Goal: Communication & Community: Answer question/provide support

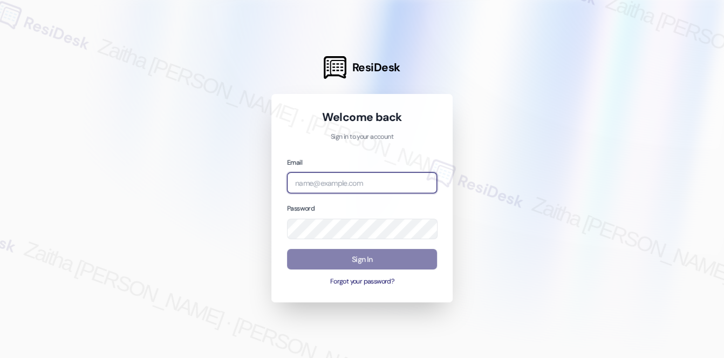
click at [331, 182] on input "email" at bounding box center [362, 182] width 150 height 21
type input "automated-surveys-meridian_management-zaitha.mae.[PERSON_NAME]@meridian_[DOMAIN…"
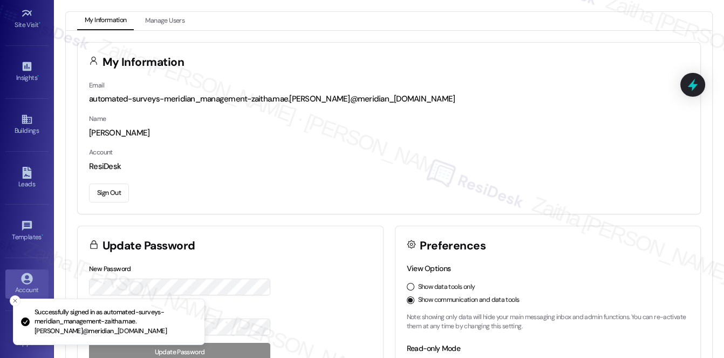
scroll to position [153, 0]
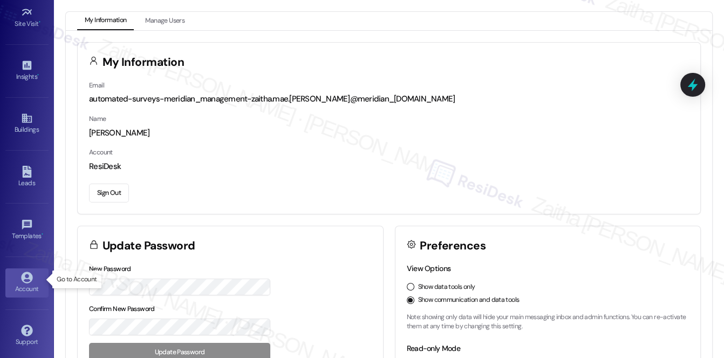
click at [25, 283] on div "Account" at bounding box center [27, 288] width 54 height 11
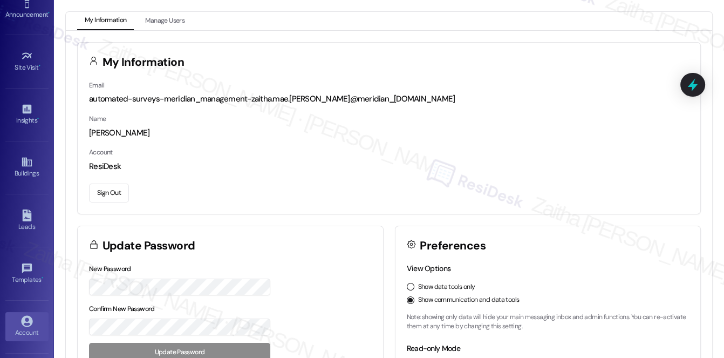
scroll to position [5, 0]
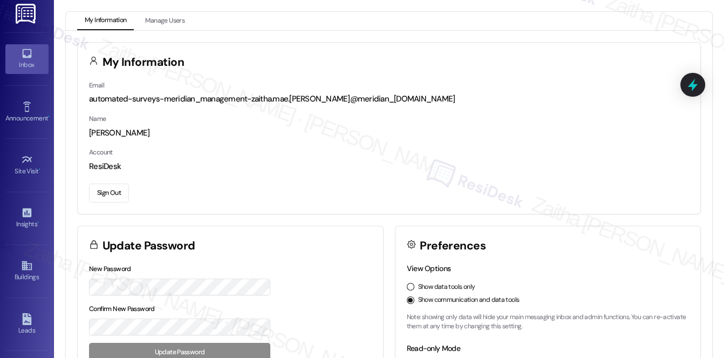
click at [26, 67] on div "Inbox" at bounding box center [27, 64] width 54 height 11
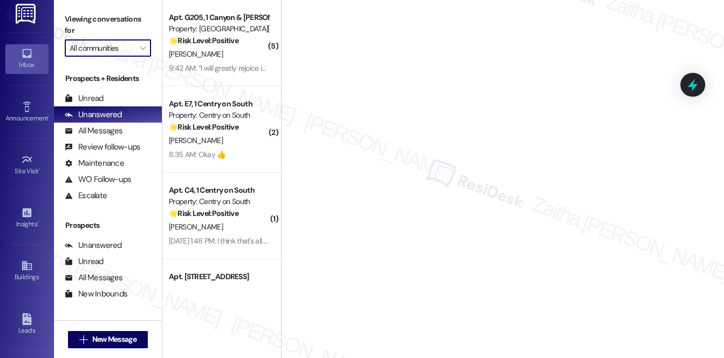
click at [127, 50] on input "All communities" at bounding box center [102, 47] width 64 height 17
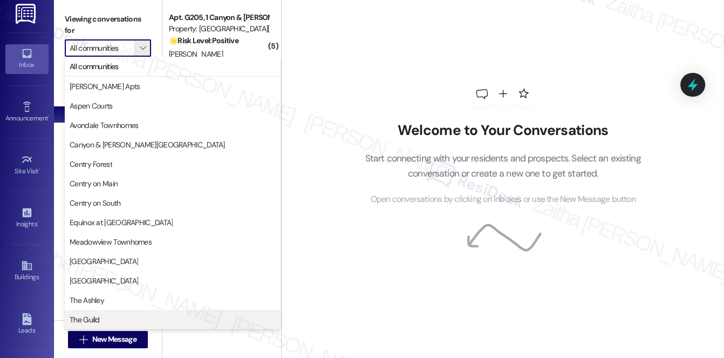
click at [97, 318] on span "The Guild" at bounding box center [85, 319] width 30 height 11
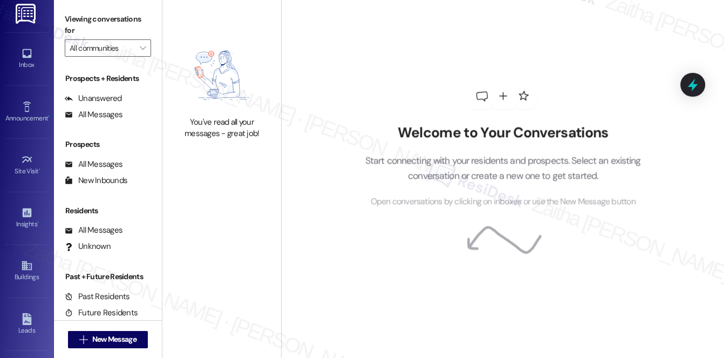
type input "The Guild"
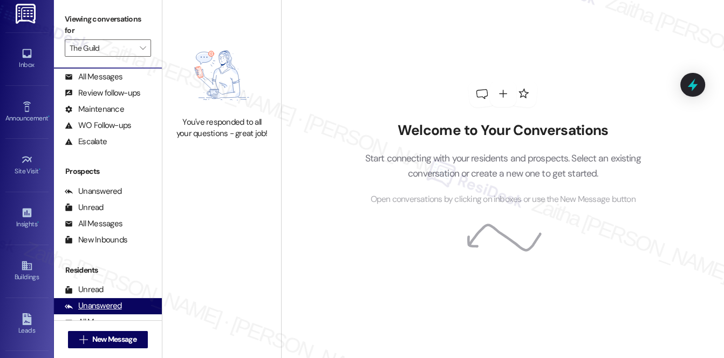
scroll to position [128, 0]
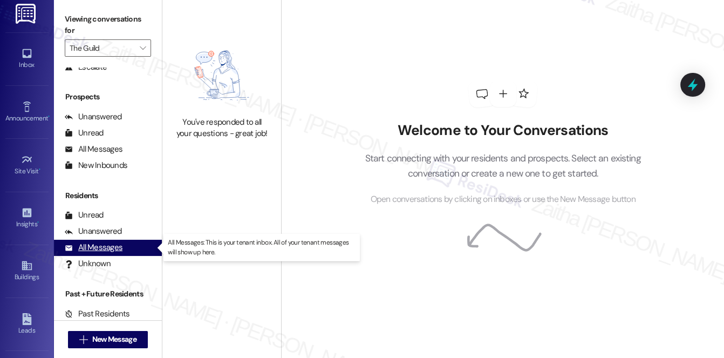
click at [115, 248] on div "All Messages" at bounding box center [94, 247] width 58 height 11
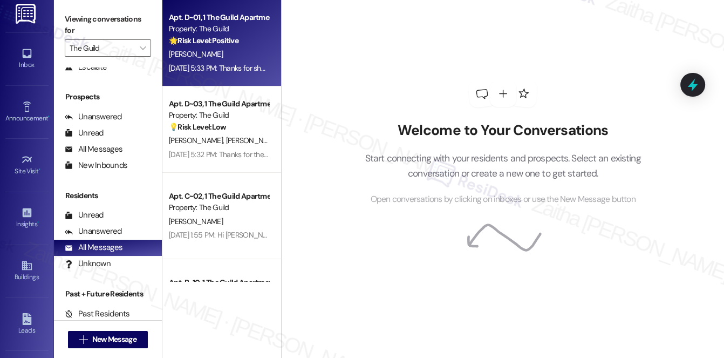
click at [242, 60] on div "[PERSON_NAME]" at bounding box center [219, 53] width 102 height 13
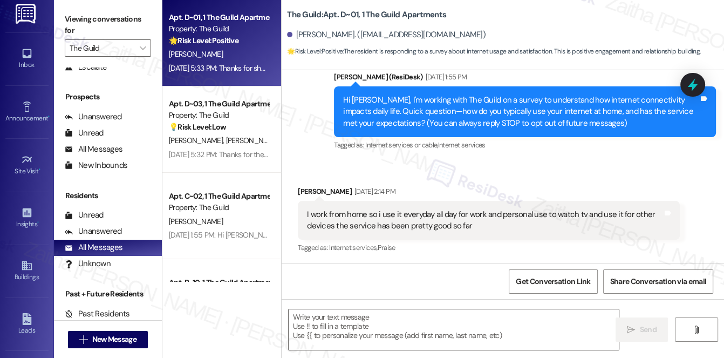
type textarea "Fetching suggested responses. Please feel free to read through the conversation…"
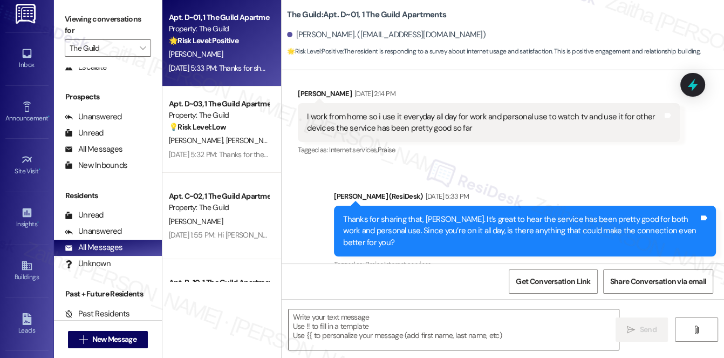
scroll to position [112, 0]
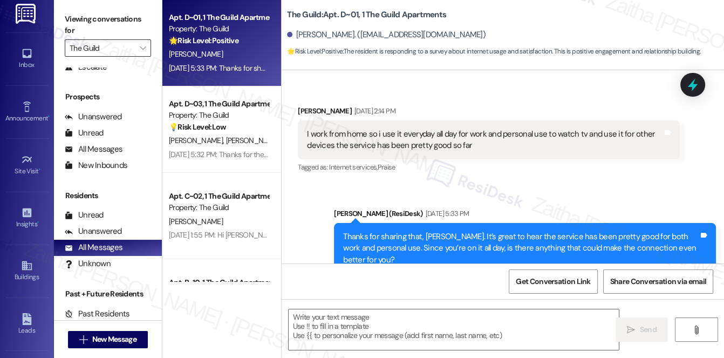
click at [123, 47] on input "The Guild" at bounding box center [102, 47] width 64 height 17
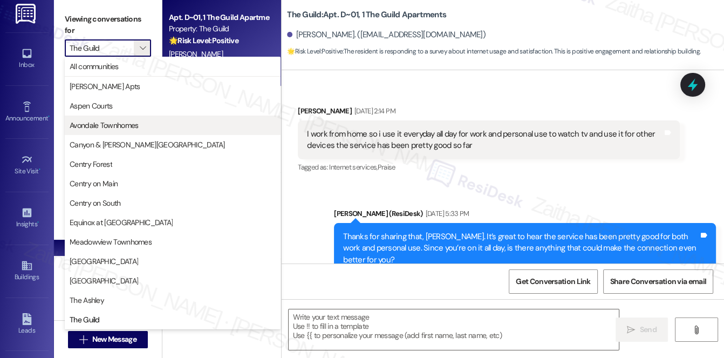
click at [123, 125] on span "Avondale Townhomes" at bounding box center [104, 125] width 69 height 11
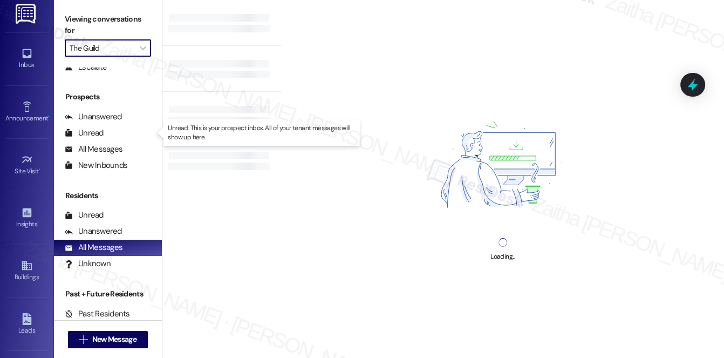
type input "Avondale Townhomes"
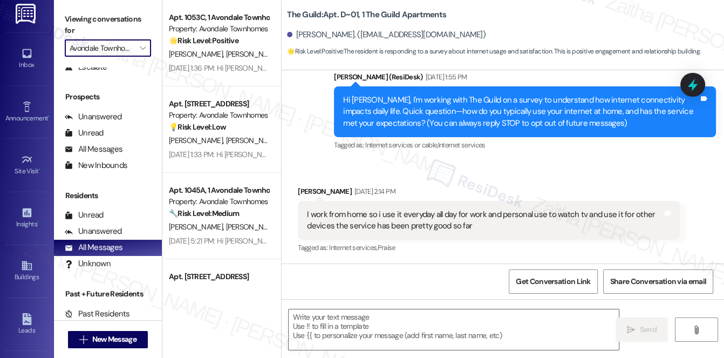
type textarea "Fetching suggested responses. Please feel free to read through the conversation…"
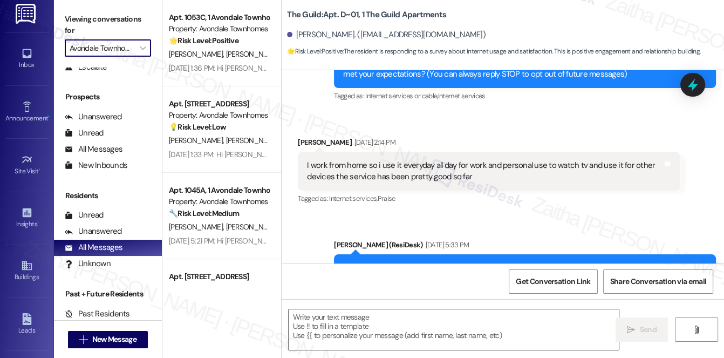
scroll to position [32, 0]
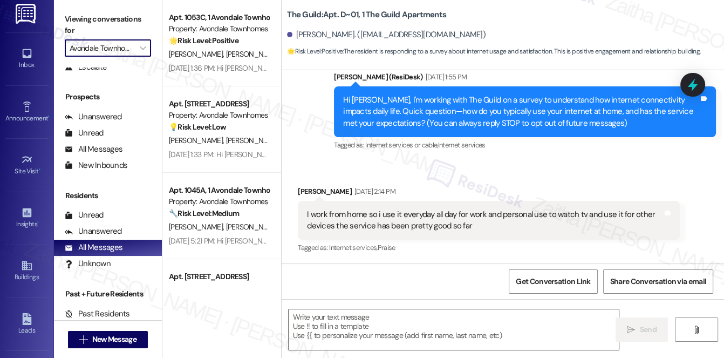
click at [121, 55] on input "Avondale Townhomes" at bounding box center [102, 47] width 64 height 17
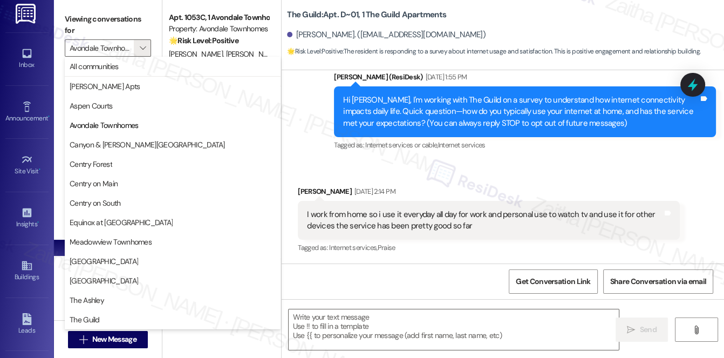
click at [586, 12] on div "The Guild: Apt. D~01, 1 The Guild Apartments [PERSON_NAME]. ([EMAIL_ADDRESS][DO…" at bounding box center [505, 30] width 437 height 55
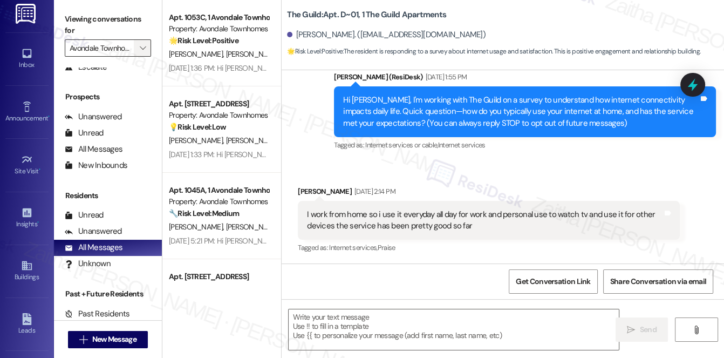
click at [135, 45] on button "" at bounding box center [142, 47] width 17 height 17
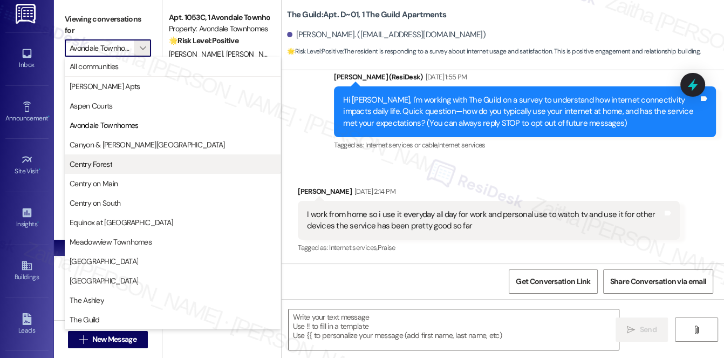
click at [144, 161] on span "Centry Forest" at bounding box center [173, 164] width 206 height 11
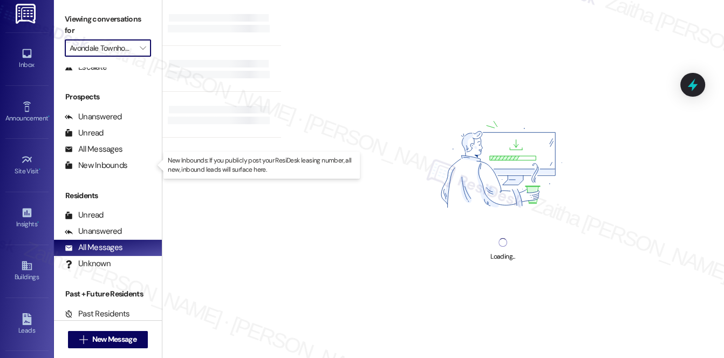
type input "Centry Forest"
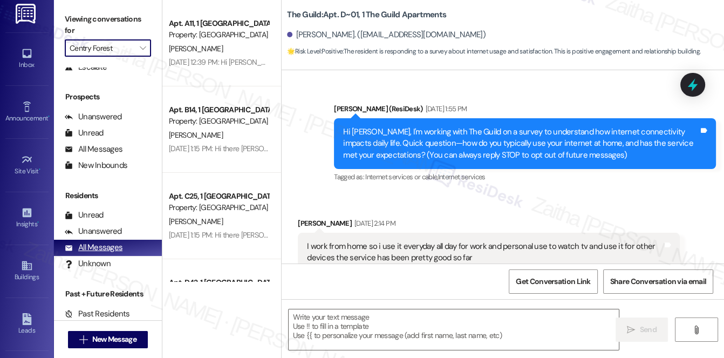
scroll to position [32, 0]
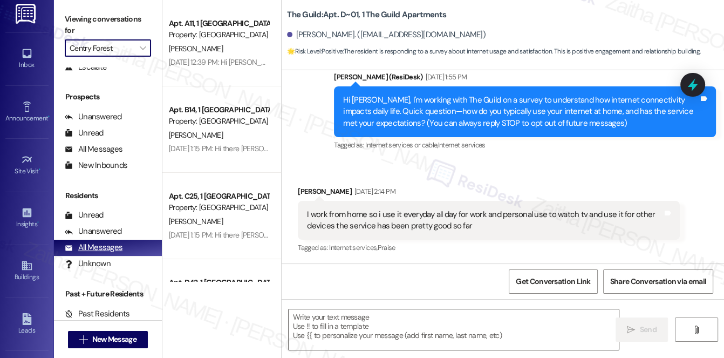
type textarea "Fetching suggested responses. Please feel free to read through the conversation…"
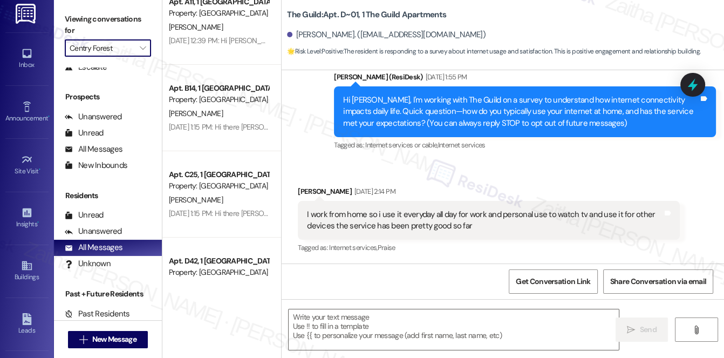
scroll to position [0, 0]
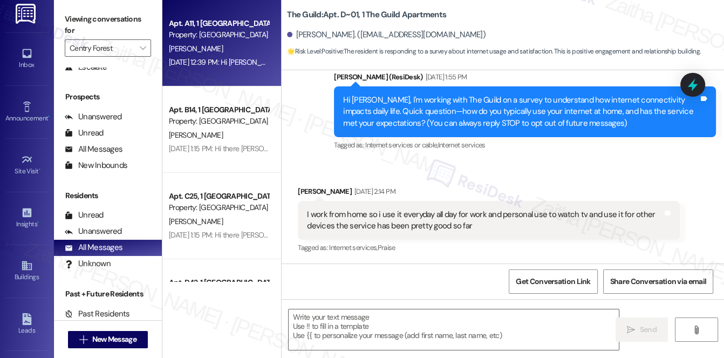
click at [245, 43] on div "[PERSON_NAME]" at bounding box center [219, 48] width 102 height 13
type textarea "Fetching suggested responses. Please feel free to read through the conversation…"
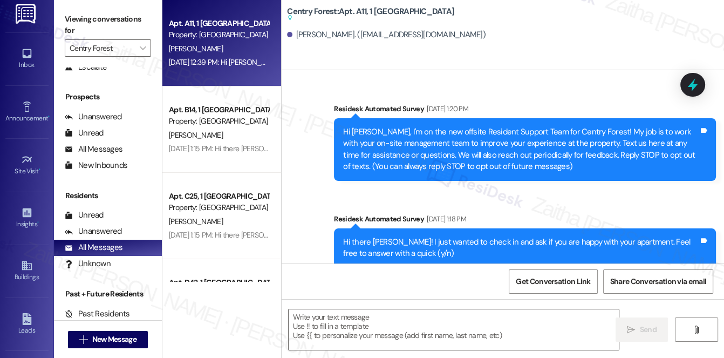
type textarea "Fetching suggested responses. Please feel free to read through the conversation…"
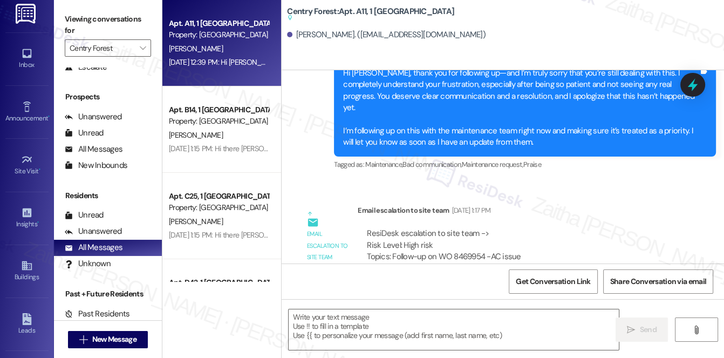
scroll to position [7580, 0]
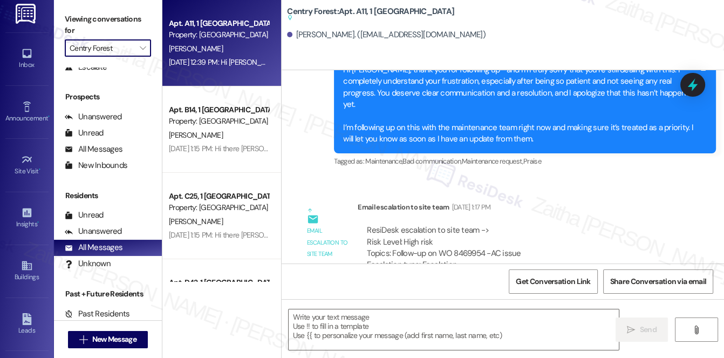
click at [121, 47] on input "Centry Forest" at bounding box center [102, 47] width 64 height 17
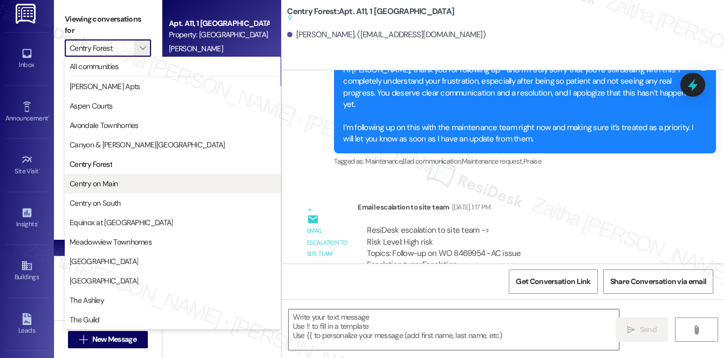
click at [106, 182] on span "Centry on Main" at bounding box center [94, 183] width 48 height 11
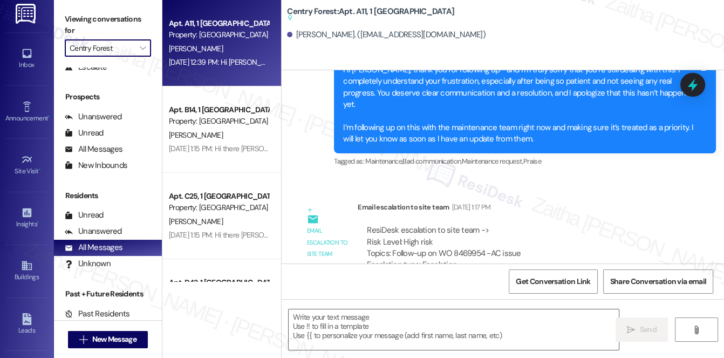
type input "Centry on Main"
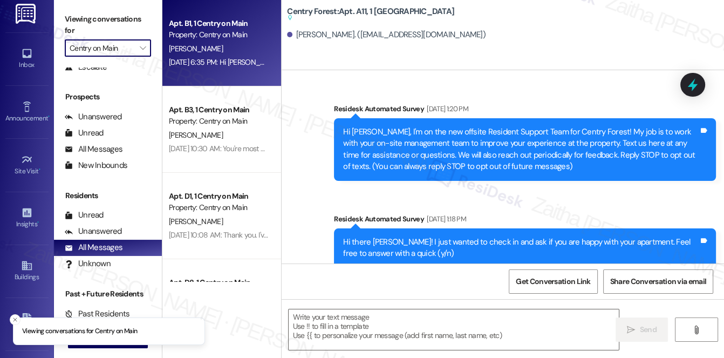
click at [249, 47] on div "[PERSON_NAME]" at bounding box center [219, 48] width 102 height 13
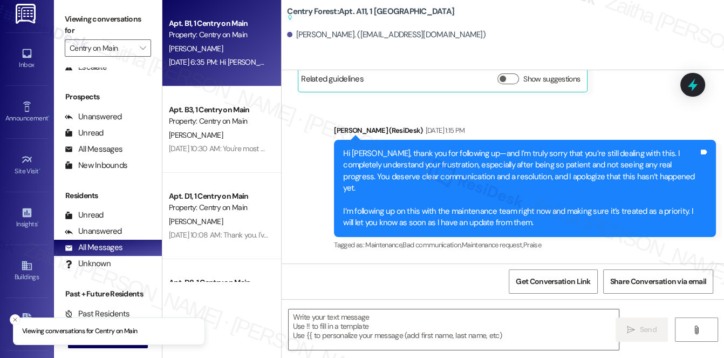
type textarea "Fetching suggested responses. Please feel free to read through the conversation…"
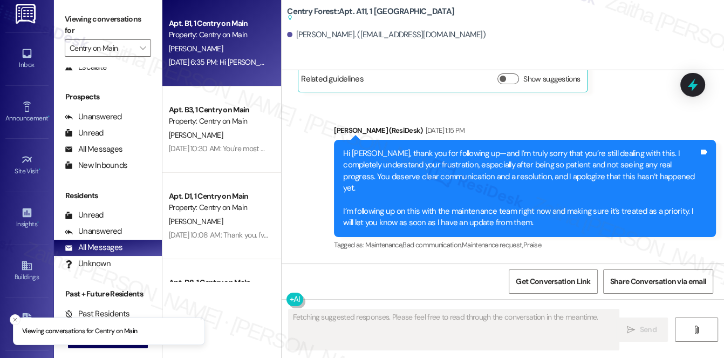
scroll to position [7817, 0]
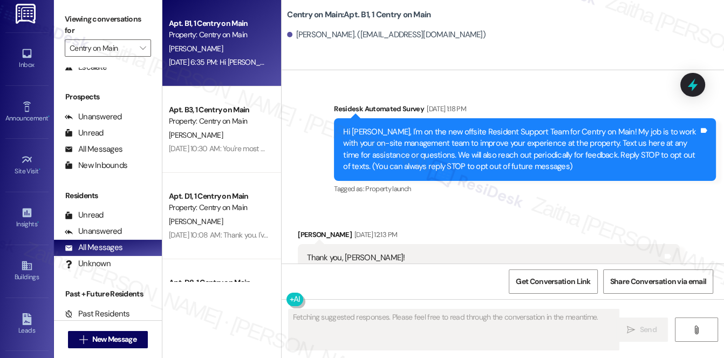
type textarea "Fetching suggested responses. Please feel free to read through the conversation…"
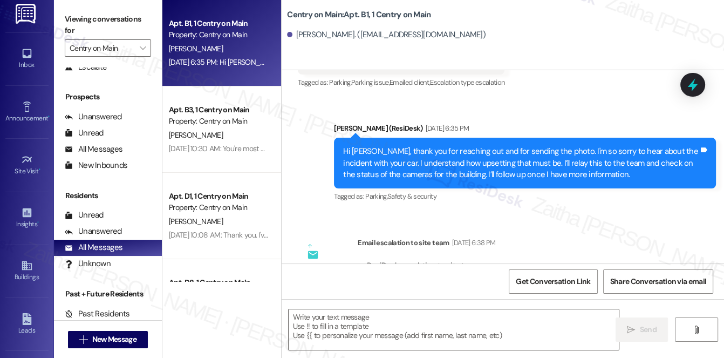
scroll to position [16548, 0]
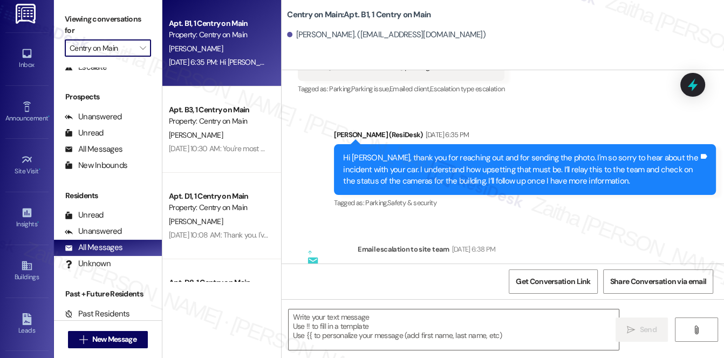
click at [123, 45] on input "Centry on Main" at bounding box center [102, 47] width 64 height 17
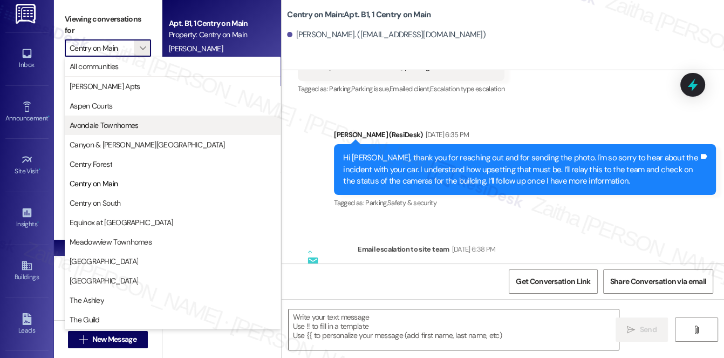
click at [118, 126] on span "Avondale Townhomes" at bounding box center [104, 125] width 69 height 11
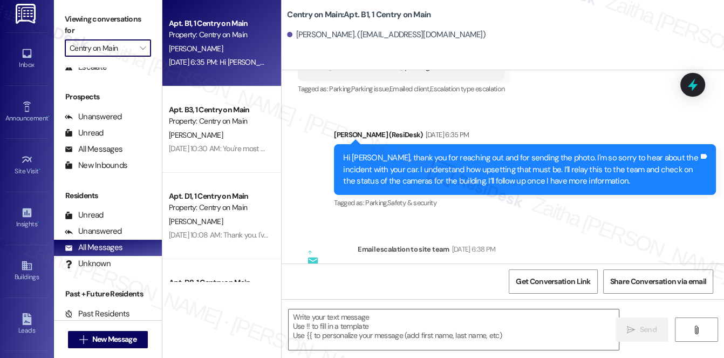
type input "Avondale Townhomes"
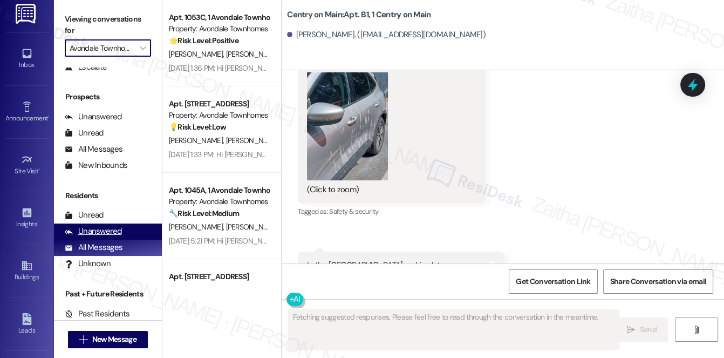
type textarea "Fetching suggested responses. Please feel free to read through the conversation…"
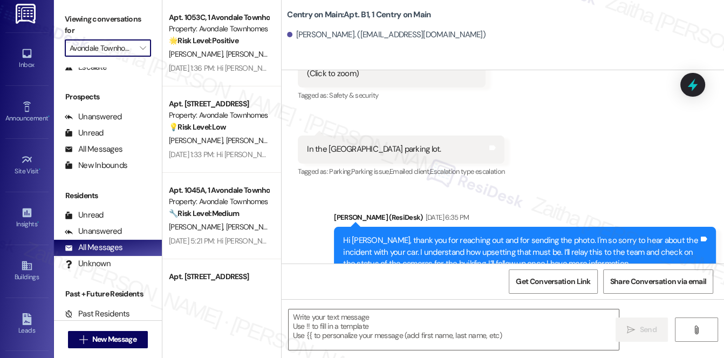
scroll to position [16497, 0]
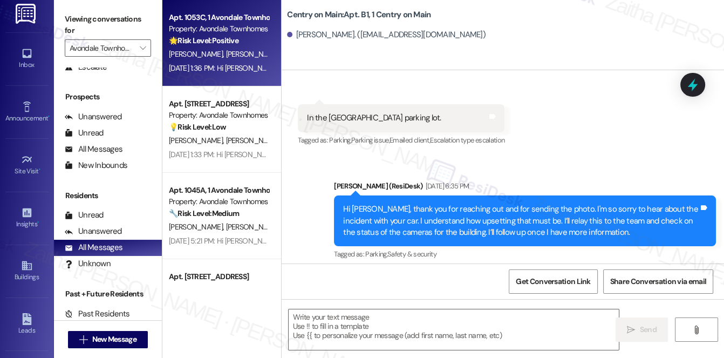
click at [226, 54] on span "[PERSON_NAME]" at bounding box center [254, 54] width 57 height 10
type textarea "Fetching suggested responses. Please feel free to read through the conversation…"
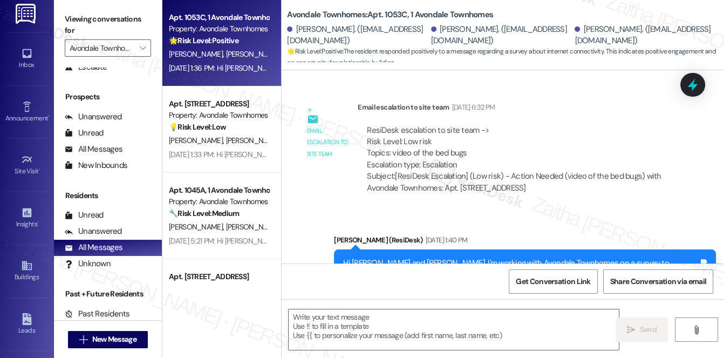
scroll to position [4154, 0]
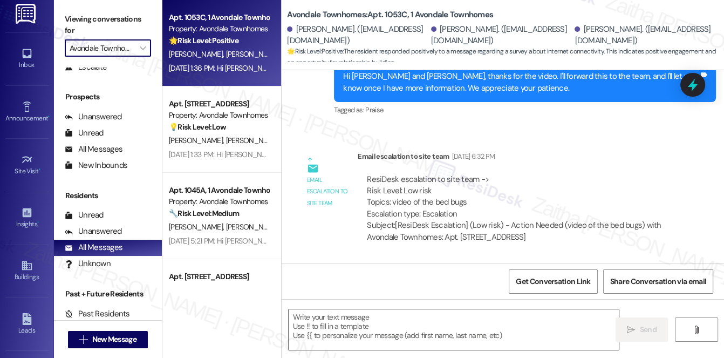
click at [112, 50] on input "Avondale Townhomes" at bounding box center [102, 47] width 64 height 17
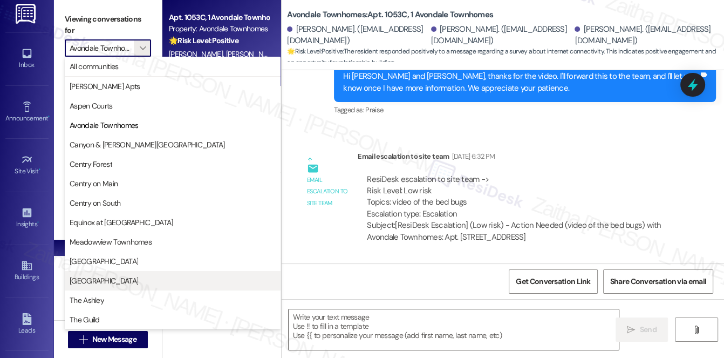
click at [100, 280] on span "[GEOGRAPHIC_DATA]" at bounding box center [104, 280] width 69 height 11
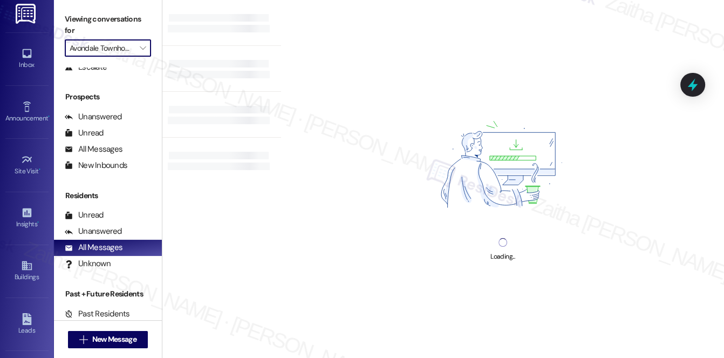
type input "[GEOGRAPHIC_DATA]"
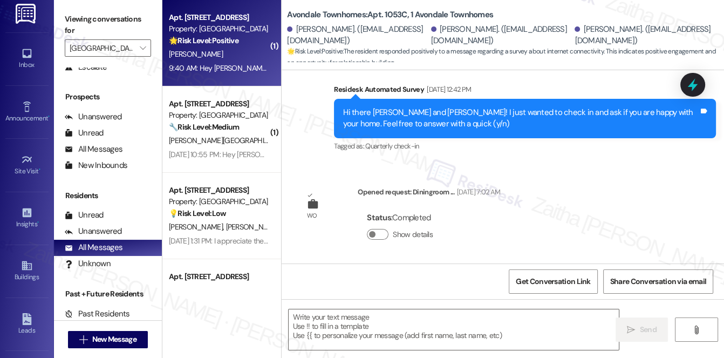
type textarea "Fetching suggested responses. Please feel free to read through the conversation…"
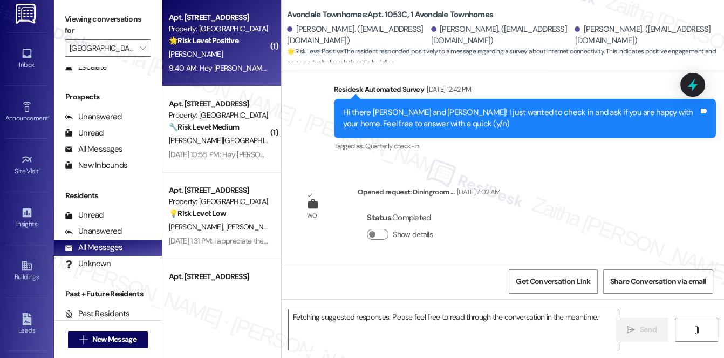
click at [232, 55] on div "[PERSON_NAME]" at bounding box center [219, 53] width 102 height 13
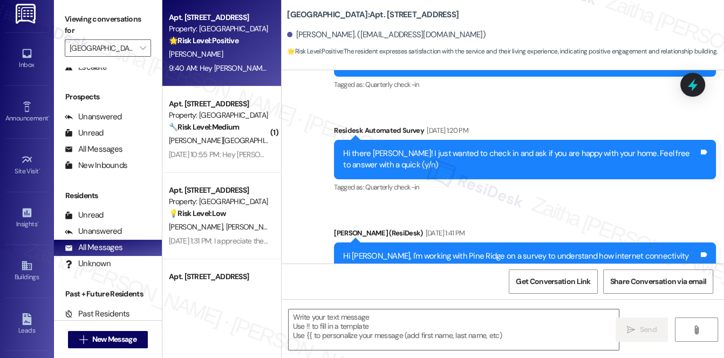
scroll to position [2725, 0]
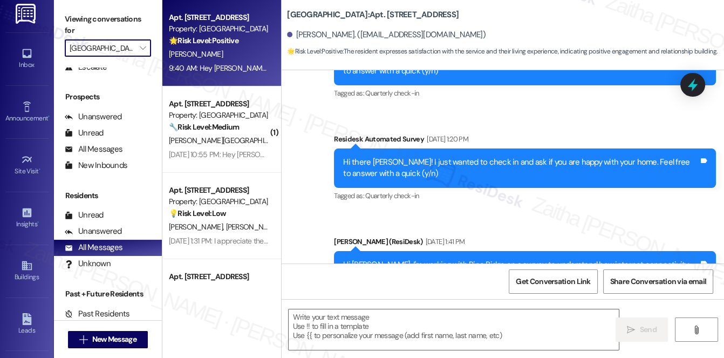
click at [121, 44] on input "[GEOGRAPHIC_DATA]" at bounding box center [102, 47] width 64 height 17
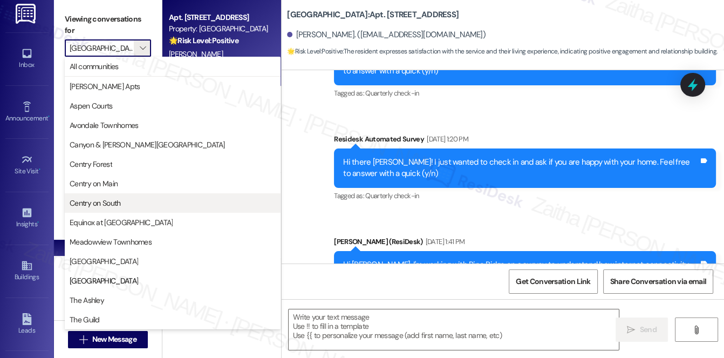
click at [115, 201] on span "Centry on South" at bounding box center [95, 203] width 51 height 11
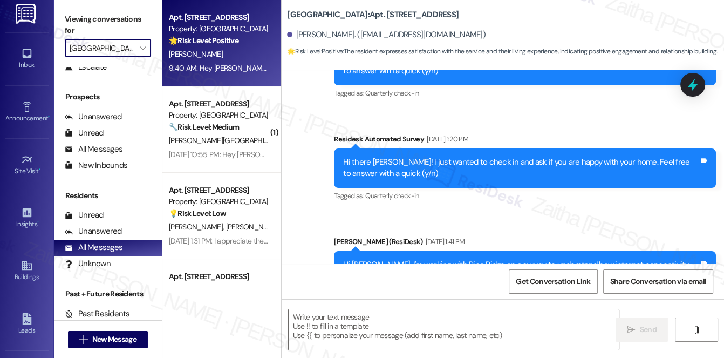
type input "Centry on South"
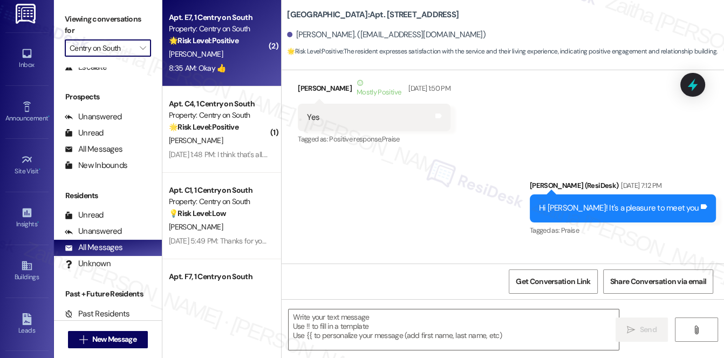
type textarea "Fetching suggested responses. Please feel free to read through the conversation…"
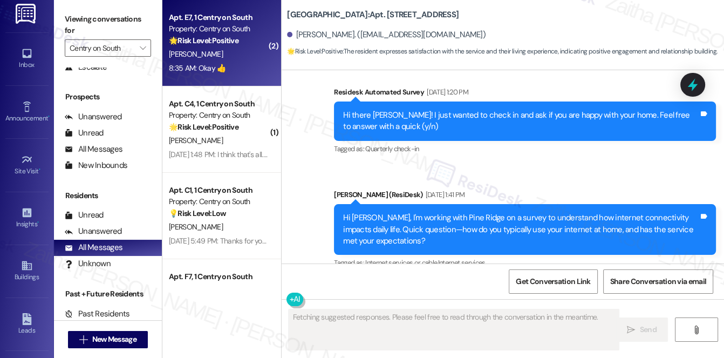
click at [245, 75] on div "8:35 AM: Okay 👍 8:35 AM: Okay 👍" at bounding box center [219, 68] width 102 height 13
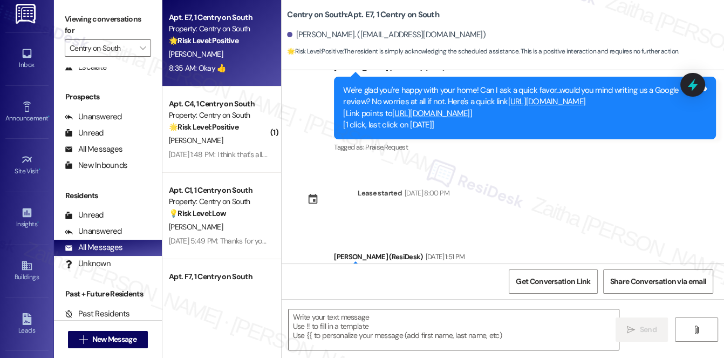
scroll to position [308, 0]
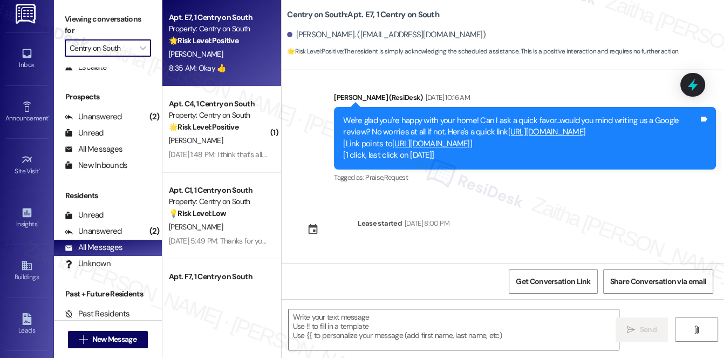
click at [99, 50] on input "Centry on South" at bounding box center [102, 47] width 64 height 17
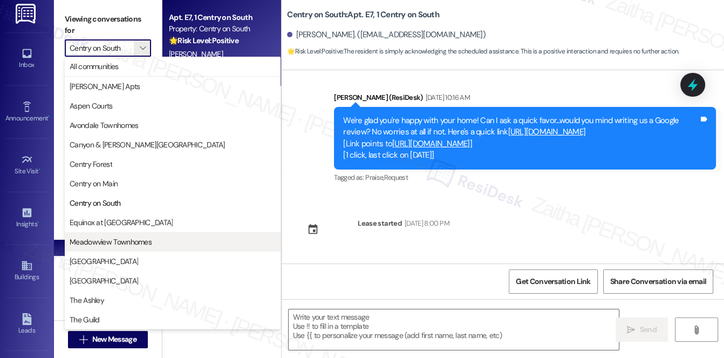
click at [128, 243] on span "Meadowview Townhomes" at bounding box center [111, 241] width 82 height 11
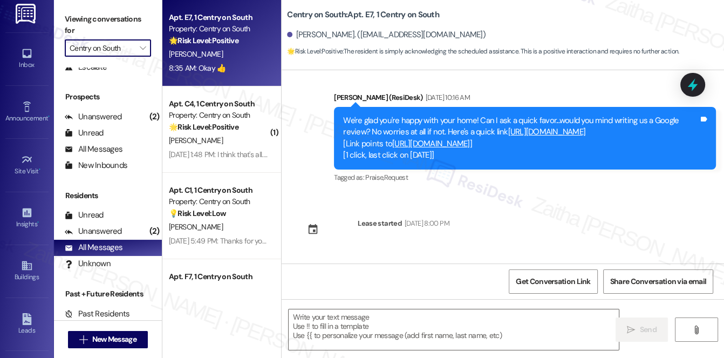
type input "Meadowview Townhomes"
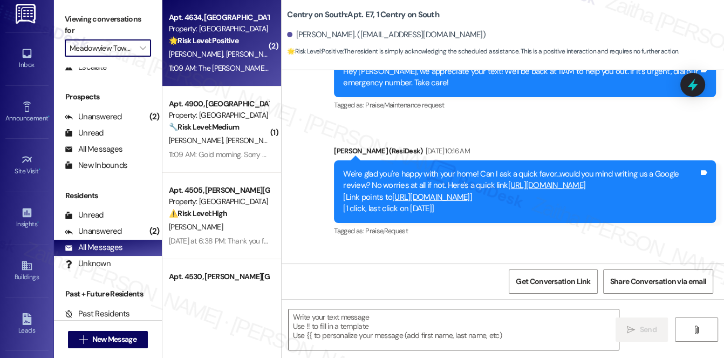
type textarea "Fetching suggested responses. Please feel free to read through the conversation…"
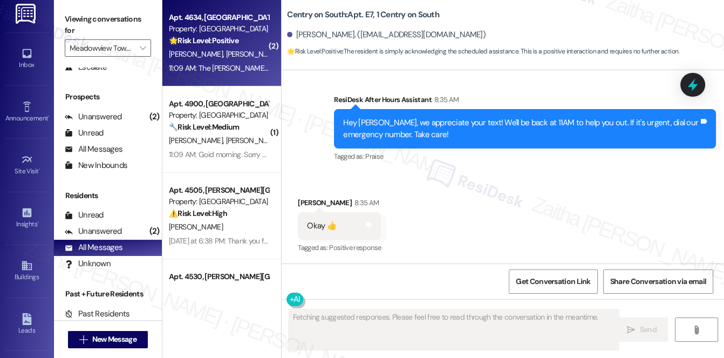
click at [247, 50] on div "[PERSON_NAME] [PERSON_NAME]" at bounding box center [219, 53] width 102 height 13
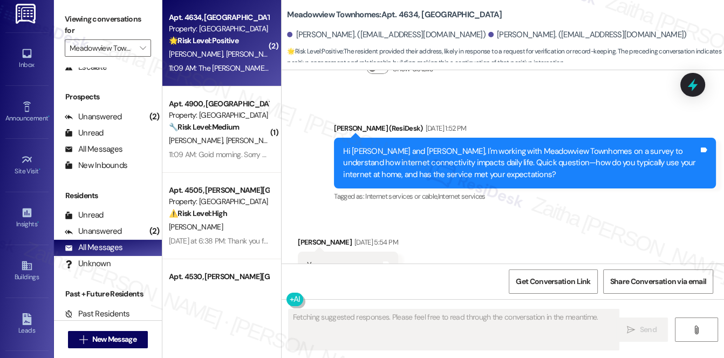
scroll to position [3106, 0]
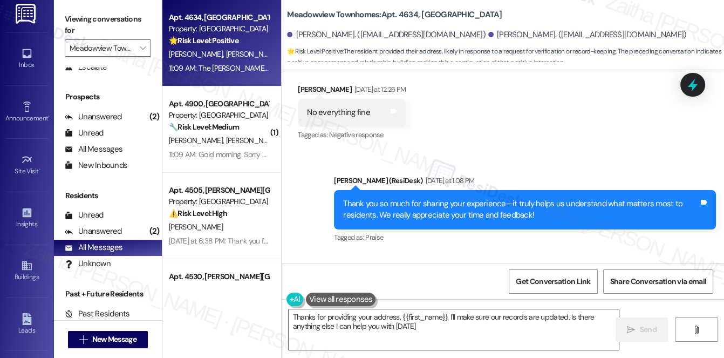
type textarea "Thanks for providing your address, {{first_name}}. I'll make sure our records a…"
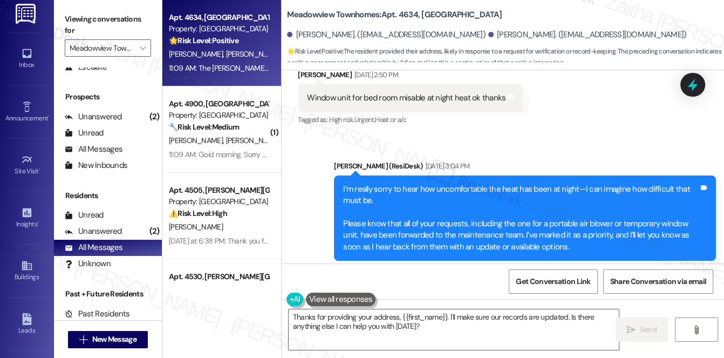
scroll to position [2077, 0]
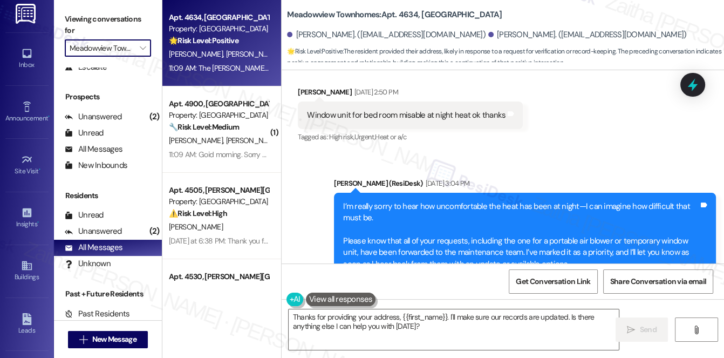
click at [121, 51] on input "Meadowview Townhomes" at bounding box center [102, 47] width 64 height 17
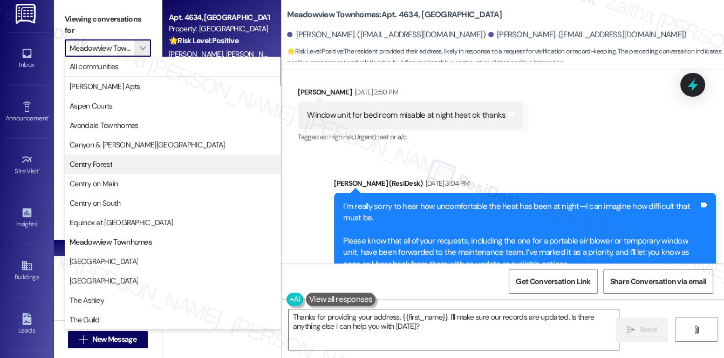
click at [104, 164] on span "Centry Forest" at bounding box center [91, 164] width 43 height 11
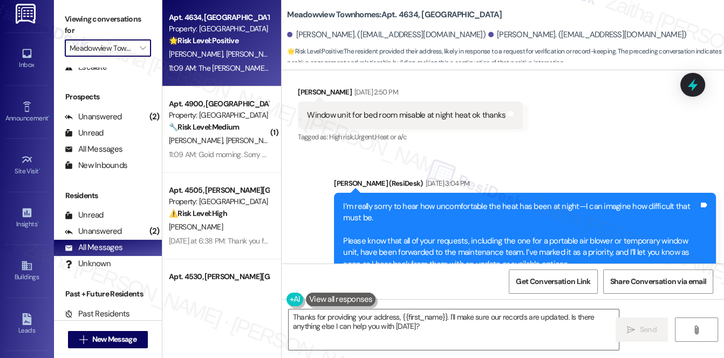
type input "Centry Forest"
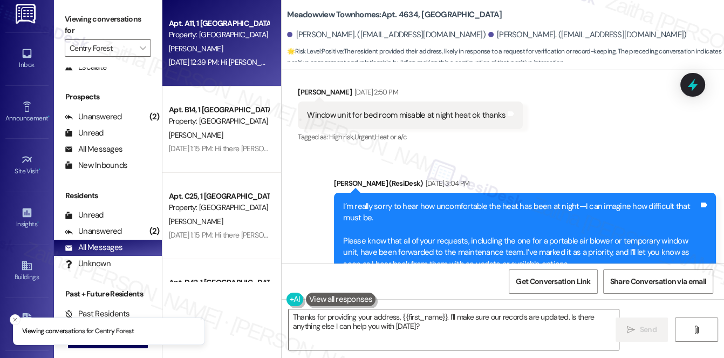
click at [214, 49] on div "[PERSON_NAME]" at bounding box center [219, 48] width 102 height 13
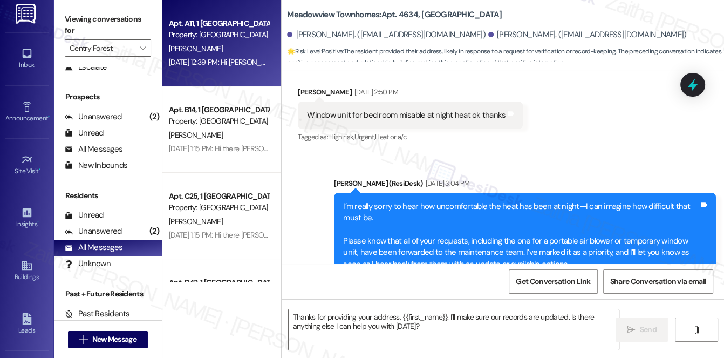
type textarea "Fetching suggested responses. Please feel free to read through the conversation…"
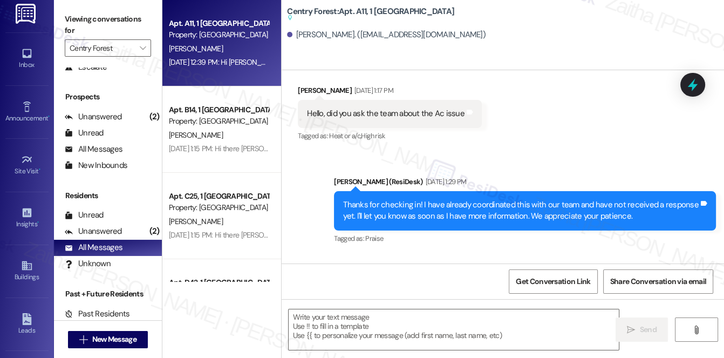
scroll to position [7817, 0]
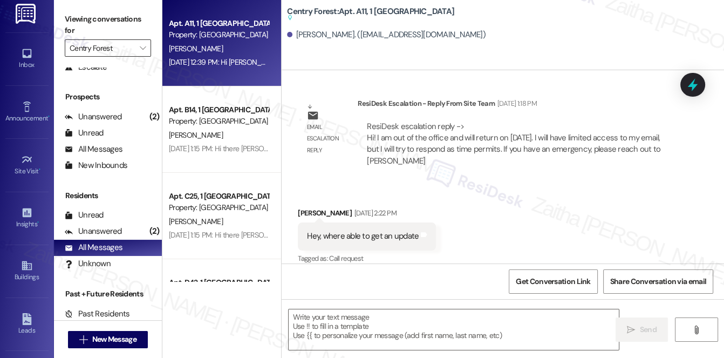
click at [119, 51] on input "Centry Forest" at bounding box center [102, 47] width 64 height 17
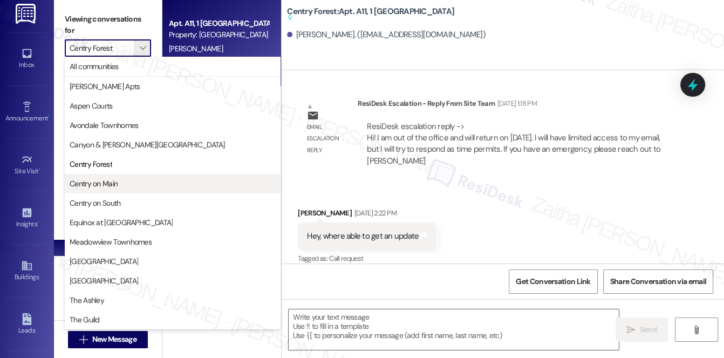
click at [126, 185] on span "Centry on Main" at bounding box center [173, 183] width 206 height 11
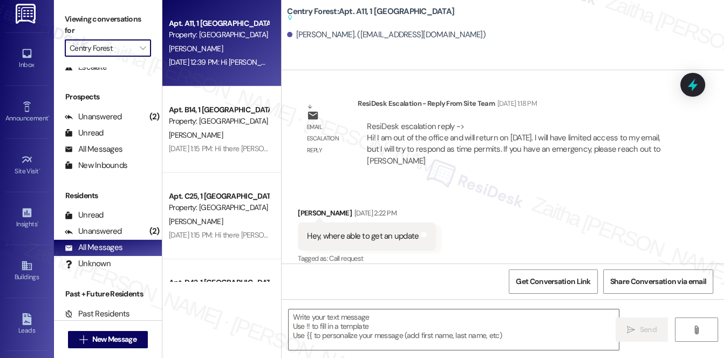
type input "Centry on Main"
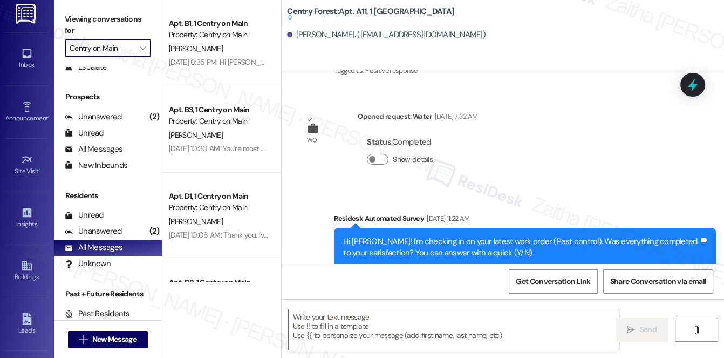
type textarea "Fetching suggested responses. Please feel free to read through the conversation…"
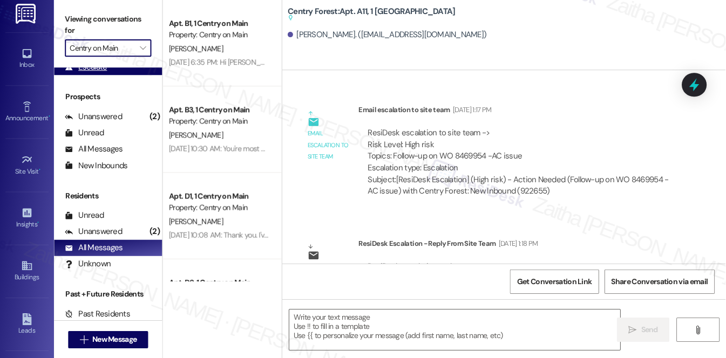
scroll to position [7817, 0]
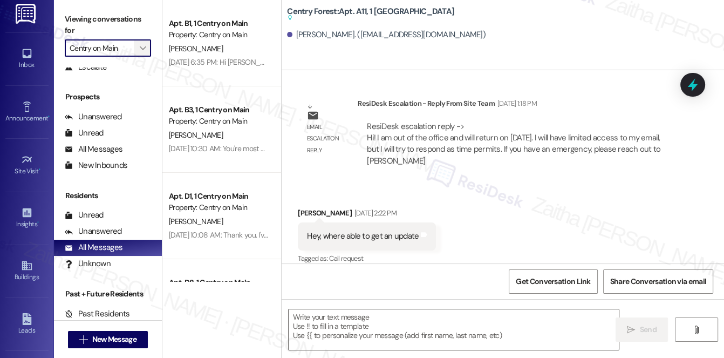
click at [143, 46] on icon "" at bounding box center [143, 48] width 6 height 9
